Goal: Task Accomplishment & Management: Manage account settings

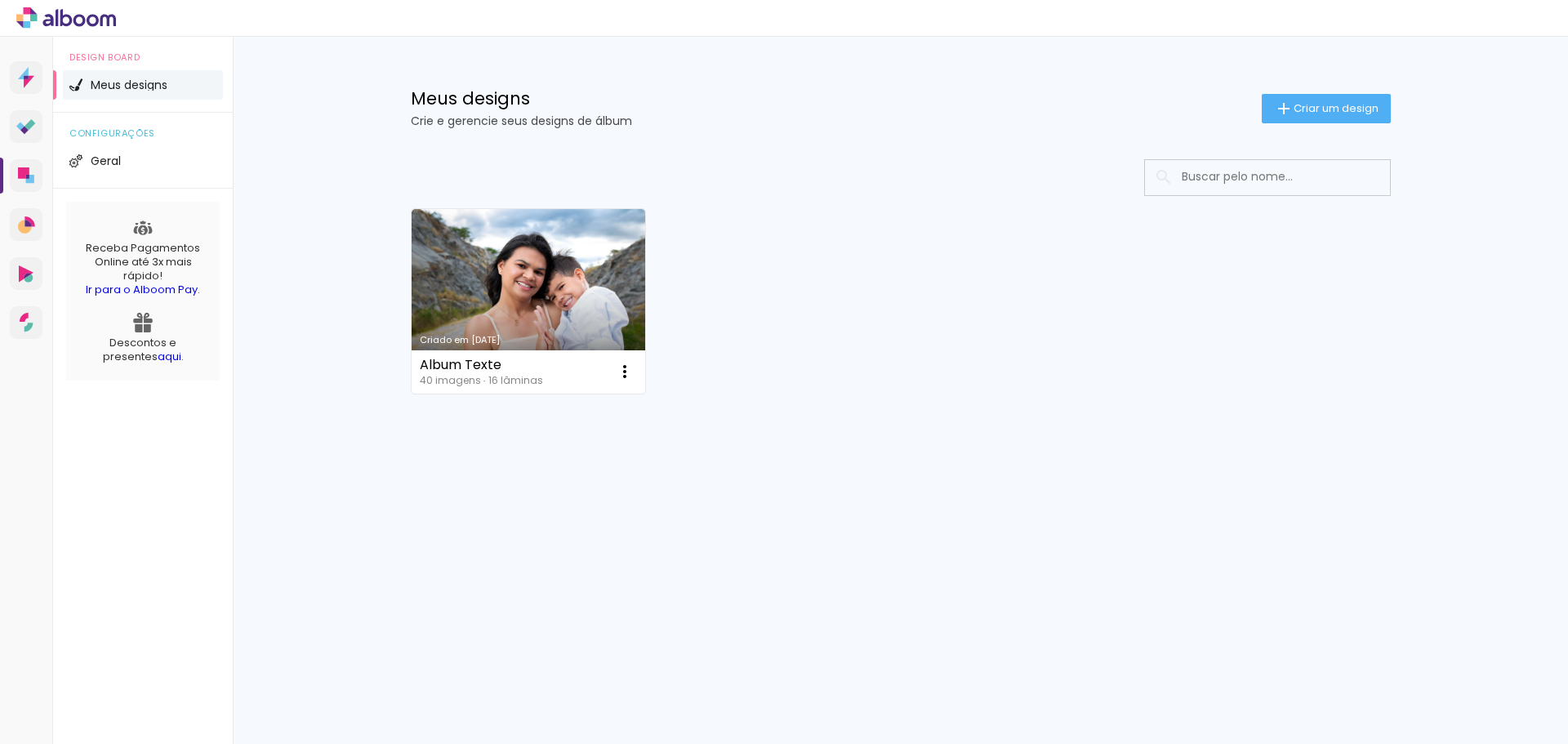
click at [1450, 632] on div "Prosite Website + Landing pages Proof Sistema de seleção e venda de fotos Desig…" at bounding box center [784, 390] width 1568 height 707
click at [938, 442] on div "Criado em [DATE] Album Texte 40 imagens ∙ 16 lâminas Abrir Fazer uma cópia Excl…" at bounding box center [900, 345] width 1062 height 404
drag, startPoint x: 582, startPoint y: 313, endPoint x: 519, endPoint y: 284, distance: 69.4
drag, startPoint x: 519, startPoint y: 284, endPoint x: 750, endPoint y: 238, distance: 235.5
click at [750, 238] on div "Criado em [DATE] Album Texte 40 imagens ∙ 16 lâminas Abrir Fazer uma cópia Excl…" at bounding box center [901, 301] width 994 height 199
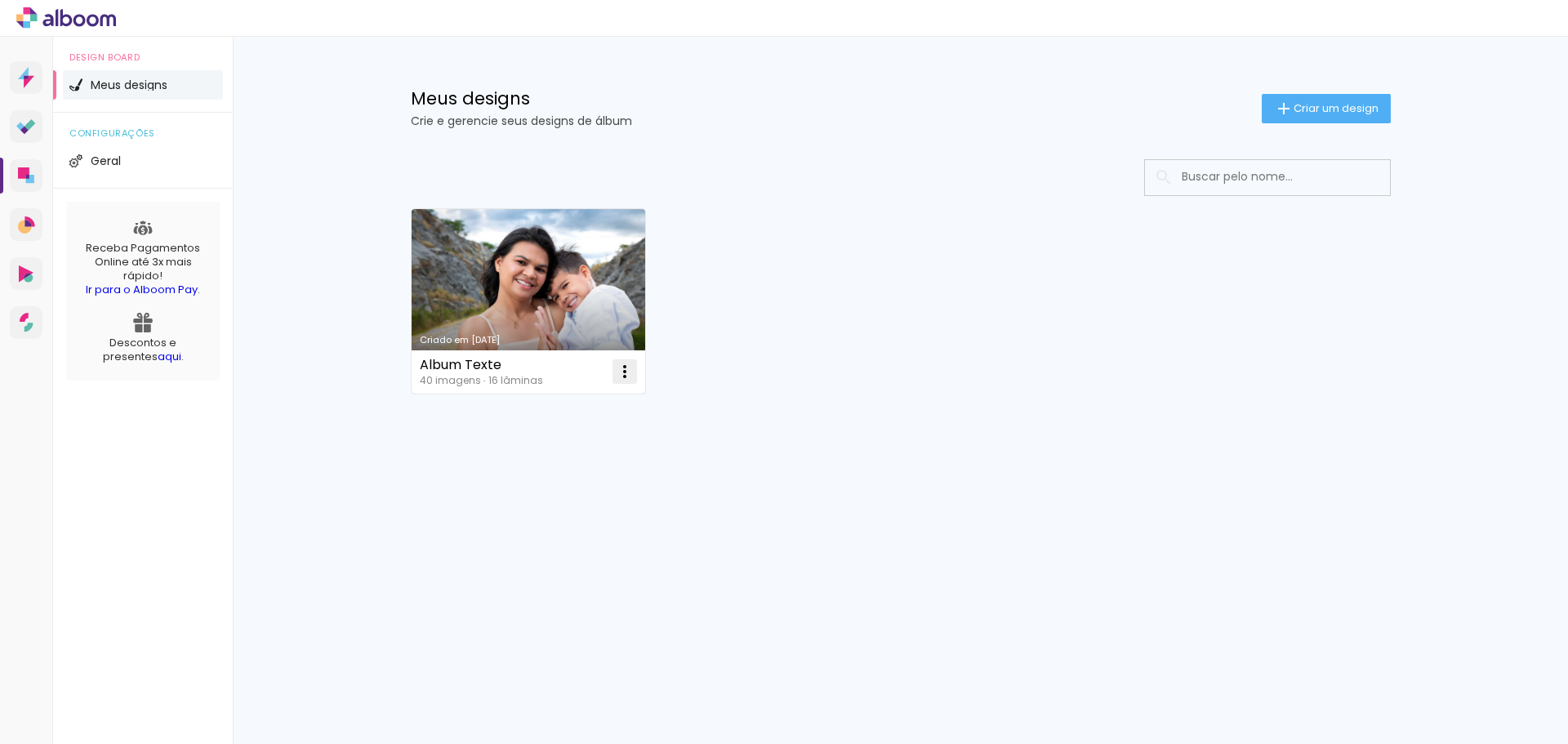
click at [624, 372] on iron-icon at bounding box center [625, 372] width 20 height 20
click at [545, 479] on span "Excluir" at bounding box center [532, 479] width 35 height 12
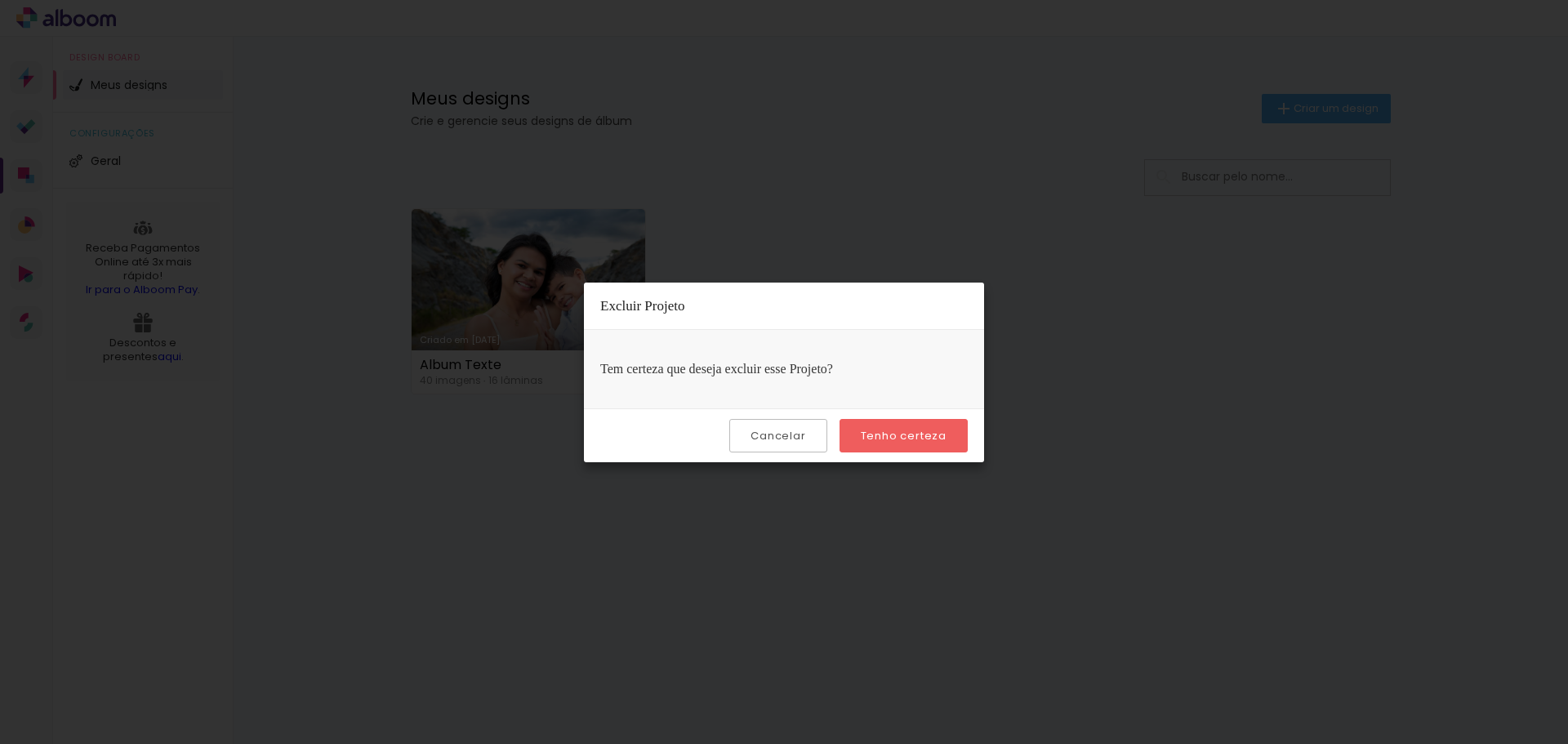
click at [0, 0] on slot "Tenho certeza" at bounding box center [0, 0] width 0 height 0
